Goal: Find specific page/section: Find specific page/section

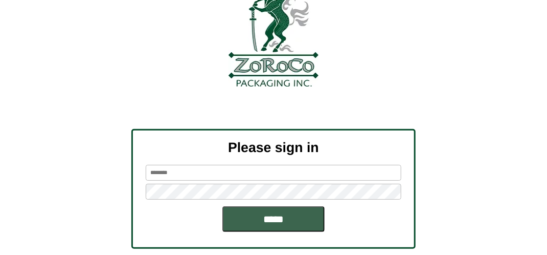
scroll to position [116, 0]
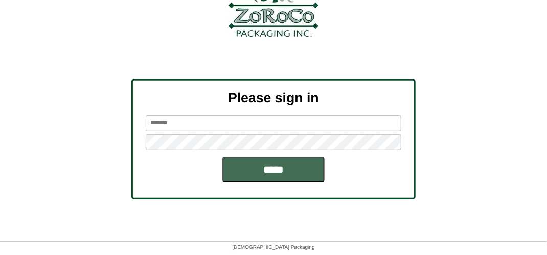
type input "*******"
click at [251, 165] on input "*****" at bounding box center [274, 170] width 102 height 26
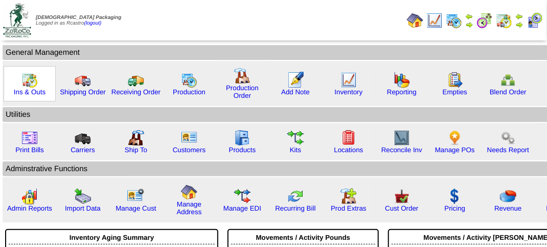
click at [27, 80] on img at bounding box center [29, 80] width 16 height 16
